Goal: Information Seeking & Learning: Learn about a topic

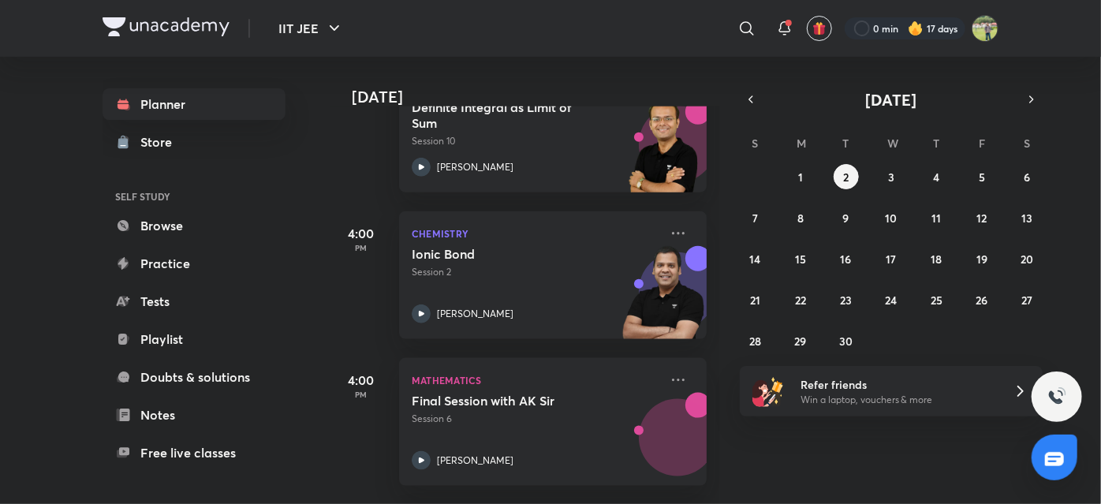
scroll to position [865, 0]
click at [344, 234] on h5 "4:00" at bounding box center [361, 234] width 63 height 19
click at [346, 234] on h5 "4:00" at bounding box center [361, 234] width 63 height 19
click at [352, 233] on h5 "4:00" at bounding box center [361, 234] width 63 height 19
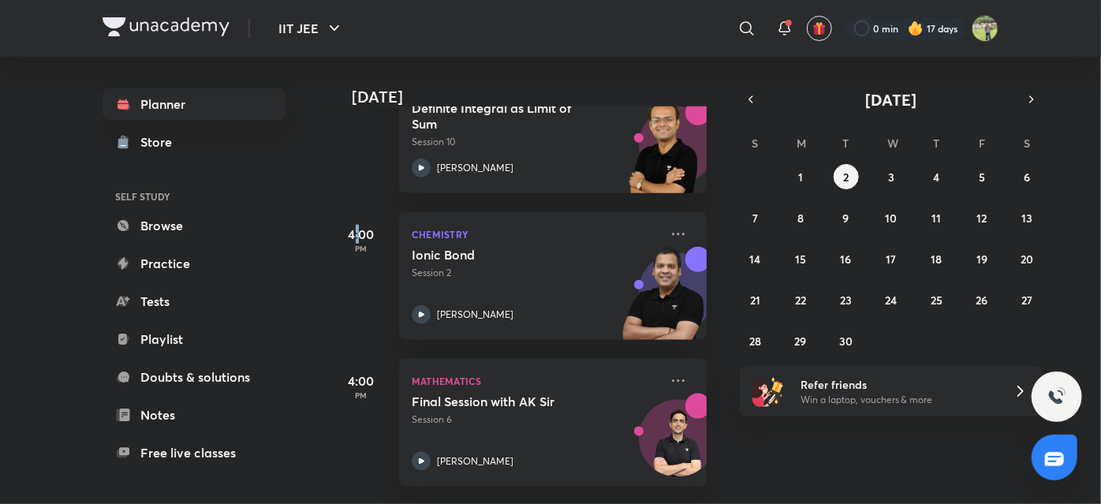
click at [352, 233] on h5 "4:00" at bounding box center [361, 234] width 63 height 19
click at [355, 234] on h5 "4:00" at bounding box center [361, 234] width 63 height 19
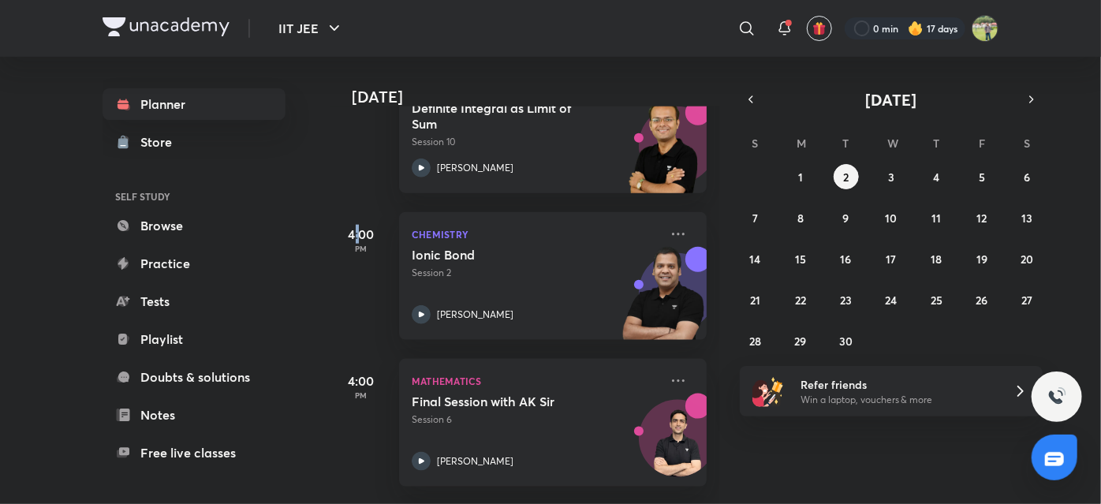
click at [355, 234] on h5 "4:00" at bounding box center [361, 234] width 63 height 19
click at [349, 234] on h5 "4:00" at bounding box center [361, 234] width 63 height 19
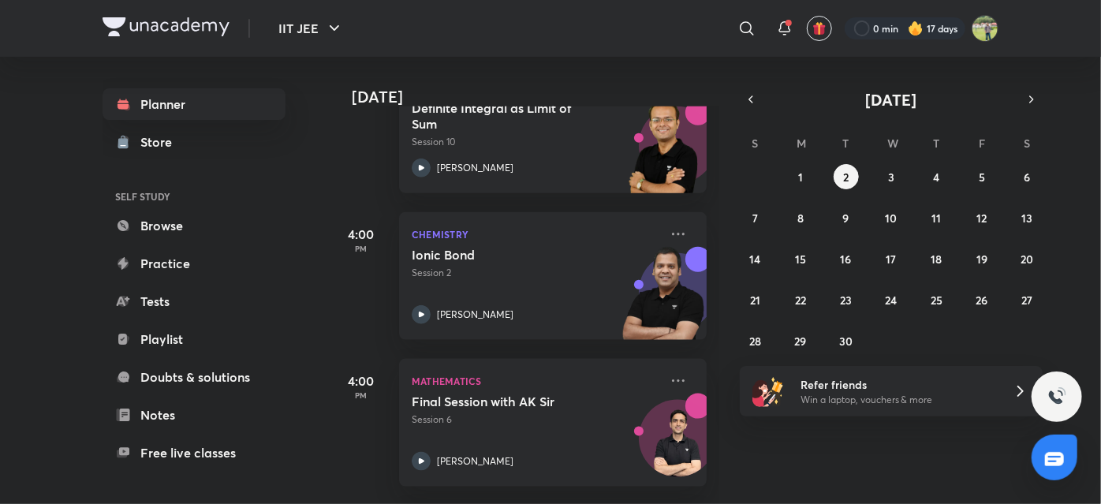
click at [349, 234] on h5 "4:00" at bounding box center [361, 234] width 63 height 19
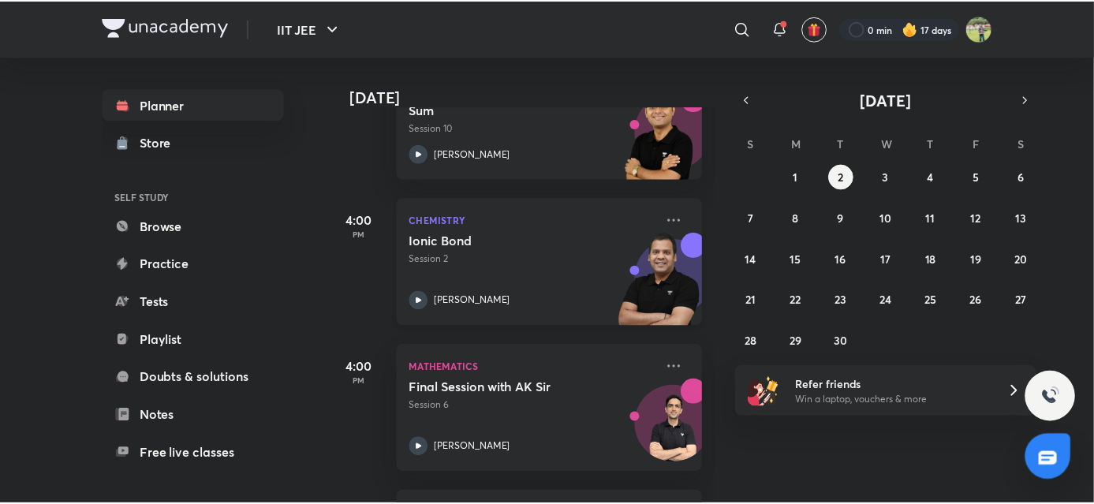
scroll to position [885, 0]
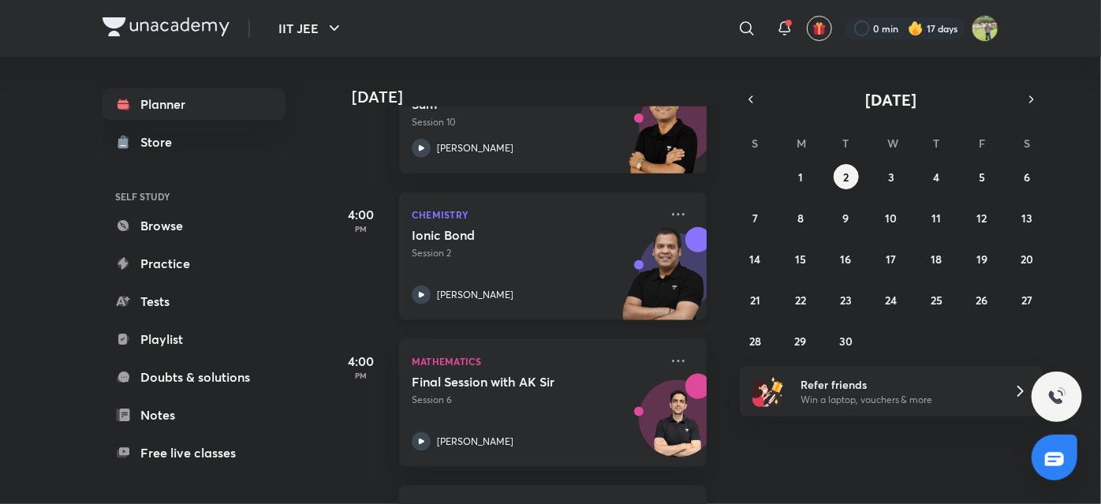
click at [669, 218] on icon at bounding box center [678, 214] width 19 height 19
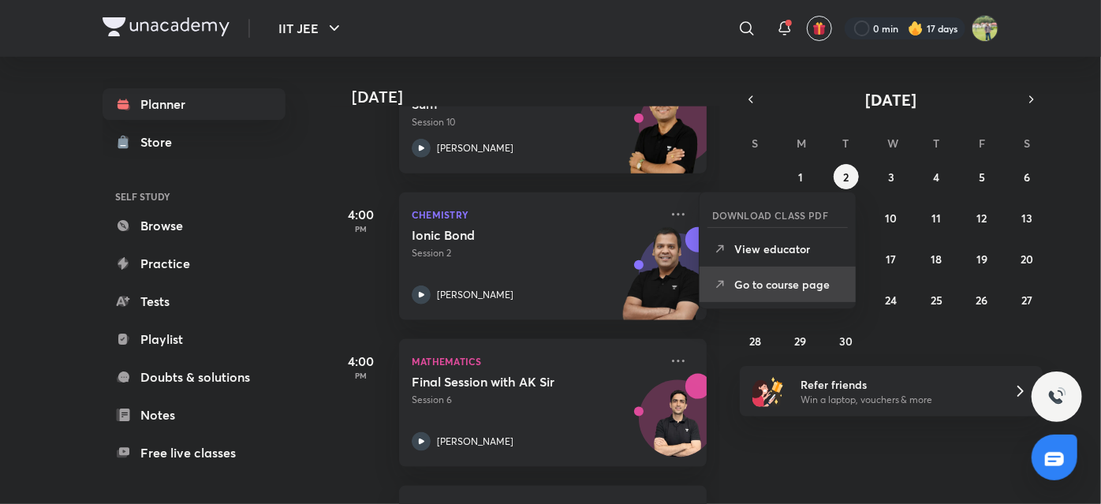
click at [759, 291] on p "Go to course page" at bounding box center [788, 284] width 109 height 17
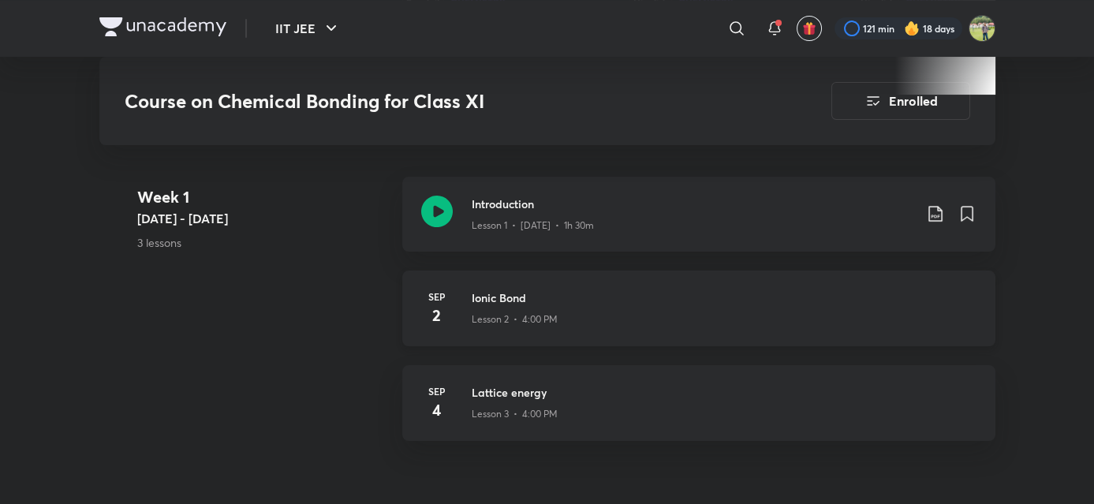
scroll to position [636, 0]
click at [448, 214] on icon at bounding box center [437, 210] width 32 height 32
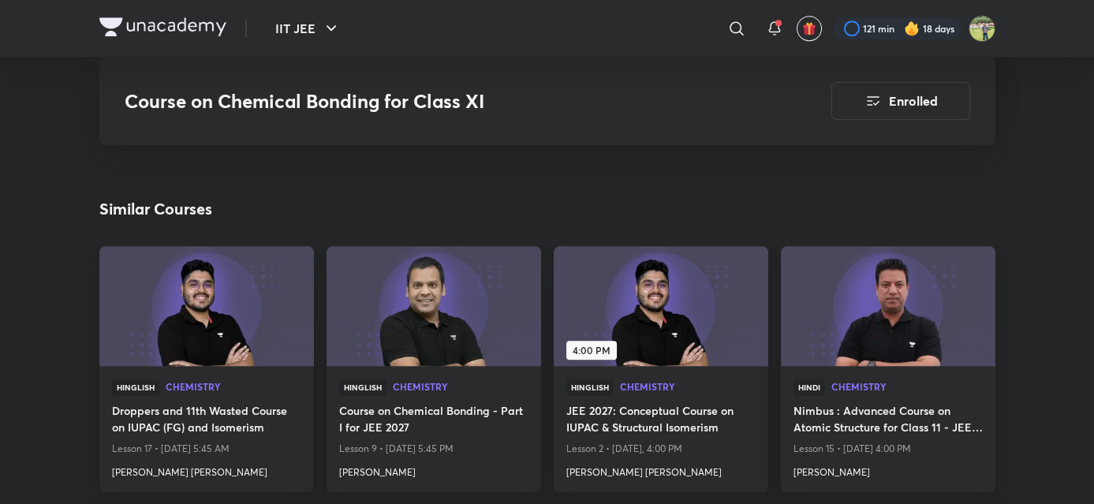
scroll to position [2544, 0]
click at [439, 410] on h4 "Course on Chemical Bonding - Part I for JEE 2027" at bounding box center [433, 419] width 189 height 36
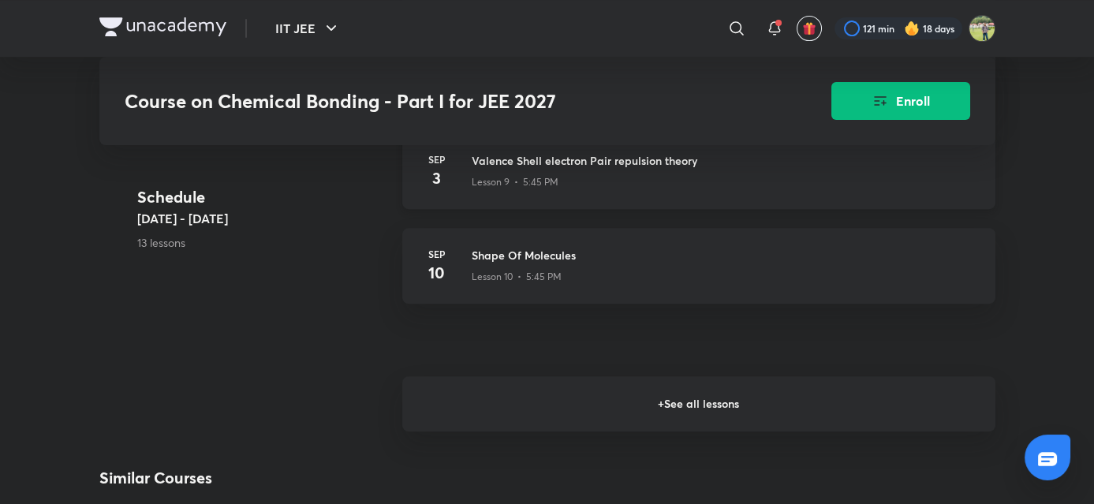
scroll to position [1445, 0]
click at [607, 408] on h6 "+ See all lessons" at bounding box center [698, 403] width 593 height 55
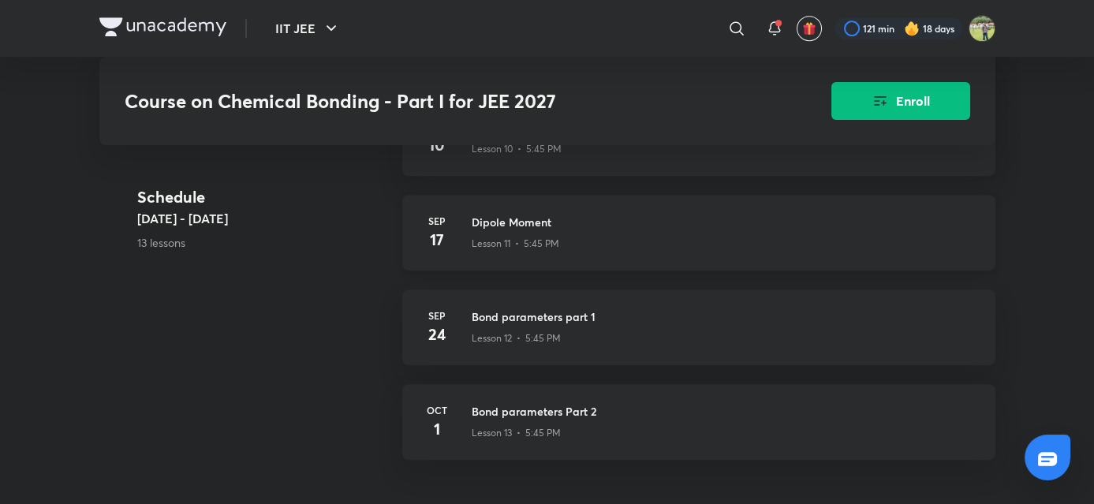
scroll to position [1571, 0]
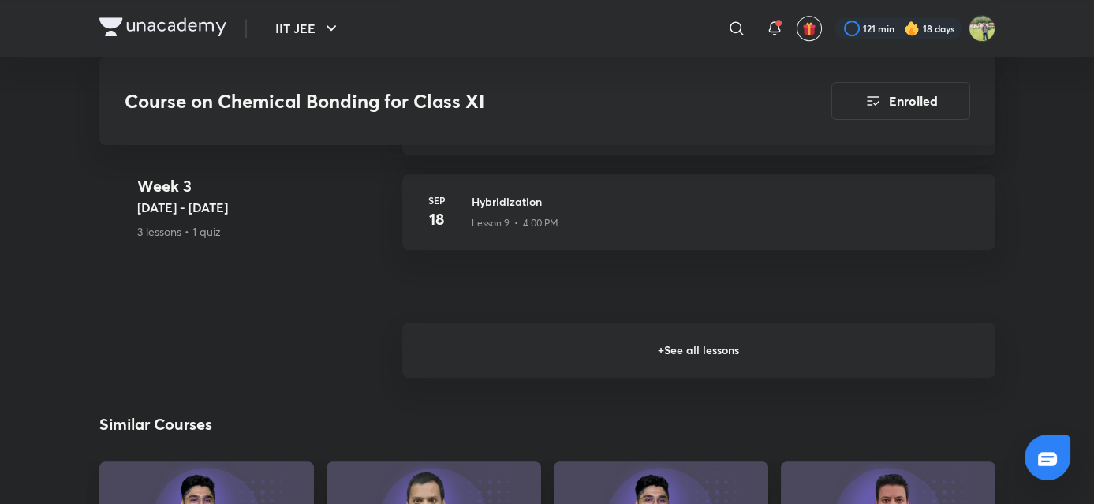
scroll to position [1823, 0]
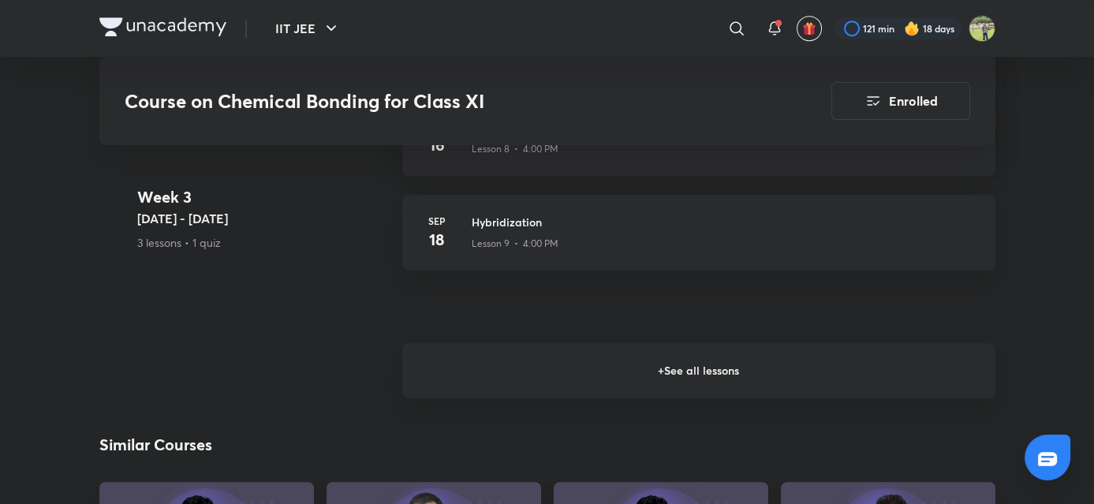
click at [535, 373] on h6 "+ See all lessons" at bounding box center [698, 370] width 593 height 55
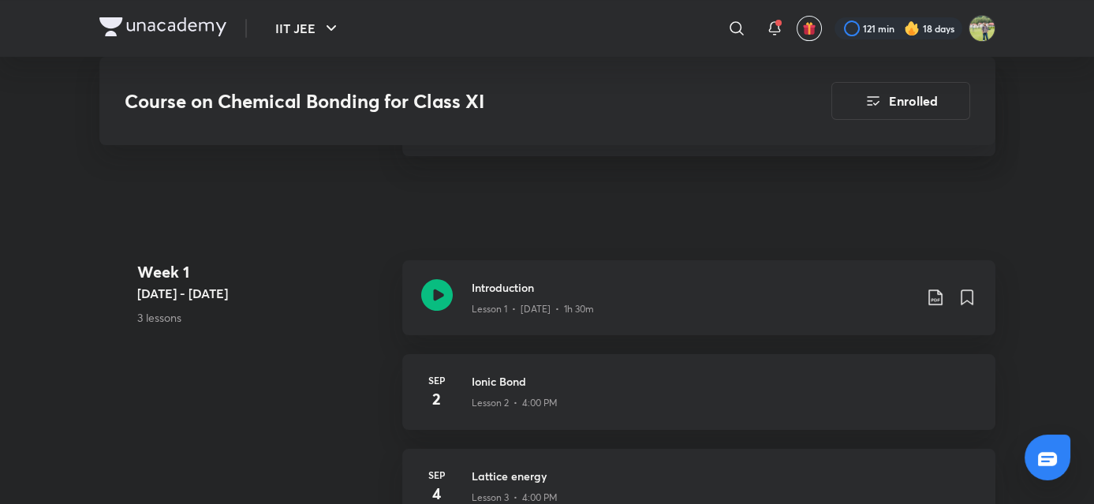
scroll to position [736, 0]
click at [475, 274] on div "Introduction Lesson 1 • [DATE] • 1h 30m" at bounding box center [698, 298] width 593 height 75
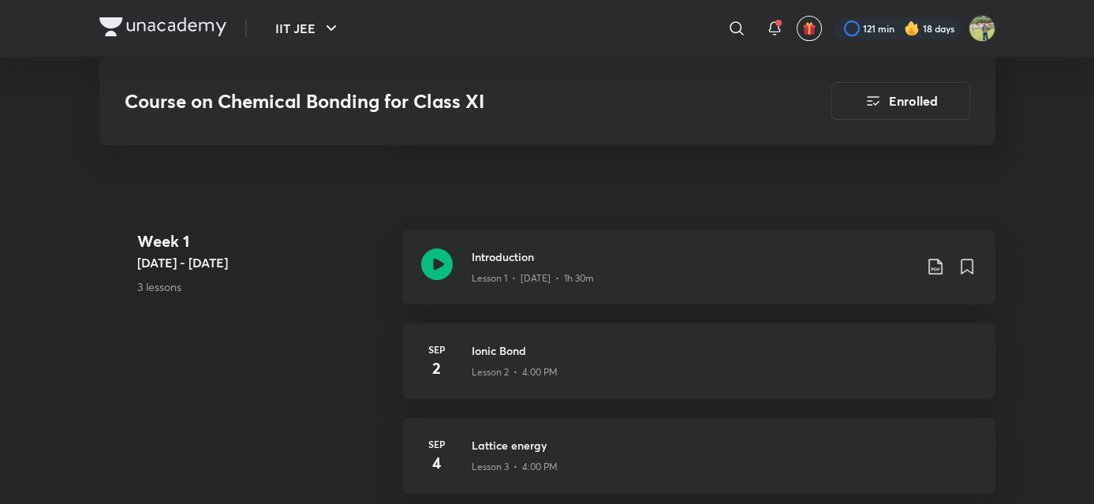
scroll to position [769, 0]
